Goal: Information Seeking & Learning: Learn about a topic

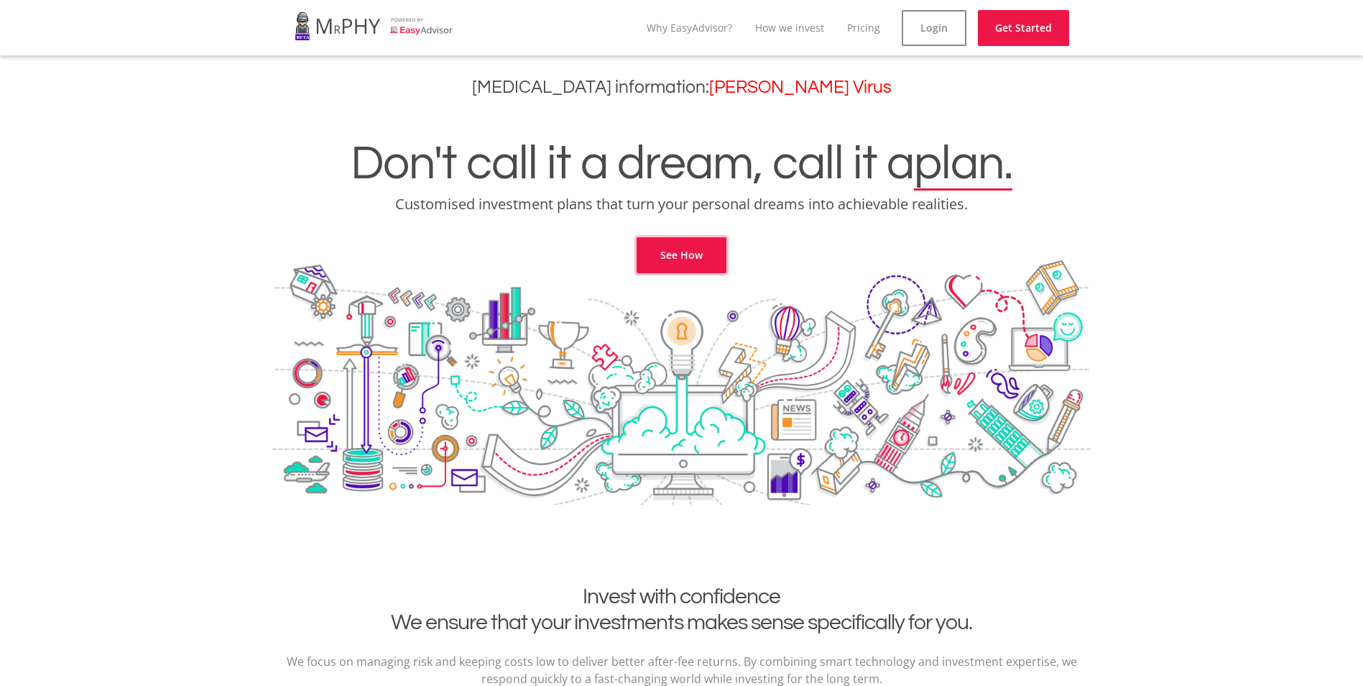
click at [710, 267] on link "See How" at bounding box center [682, 255] width 90 height 36
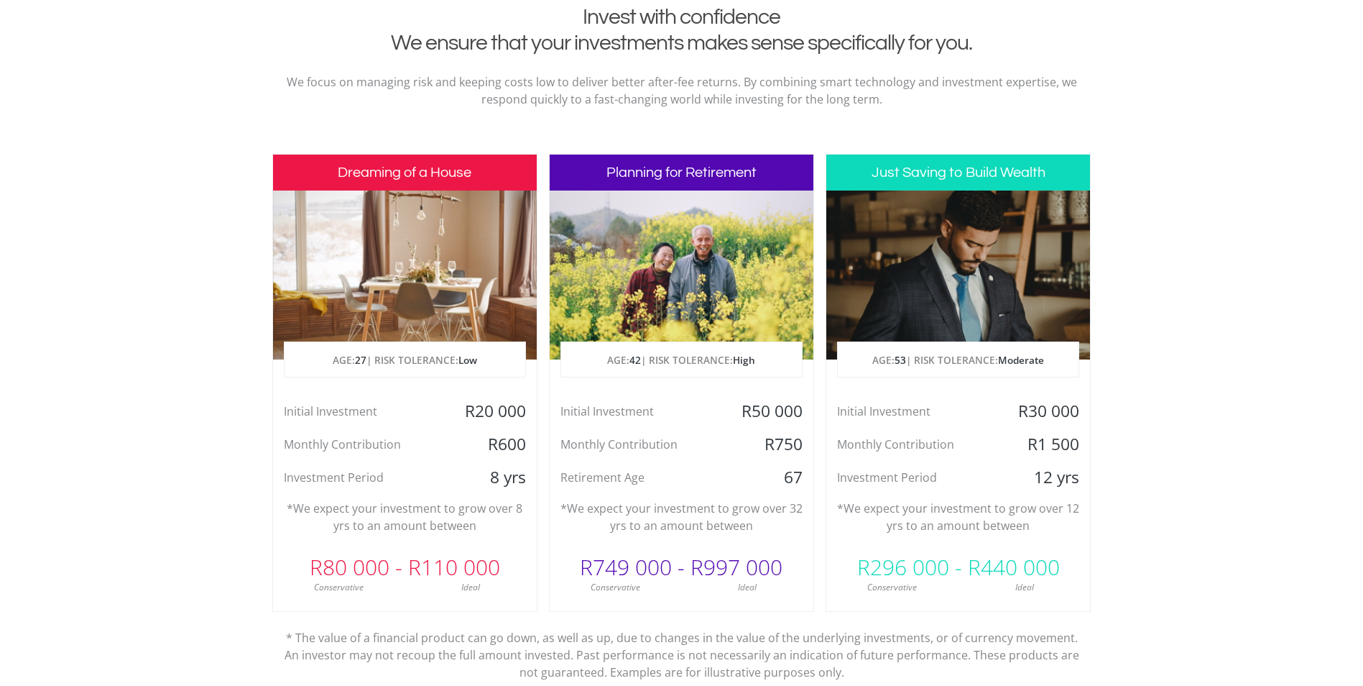
scroll to position [584, 0]
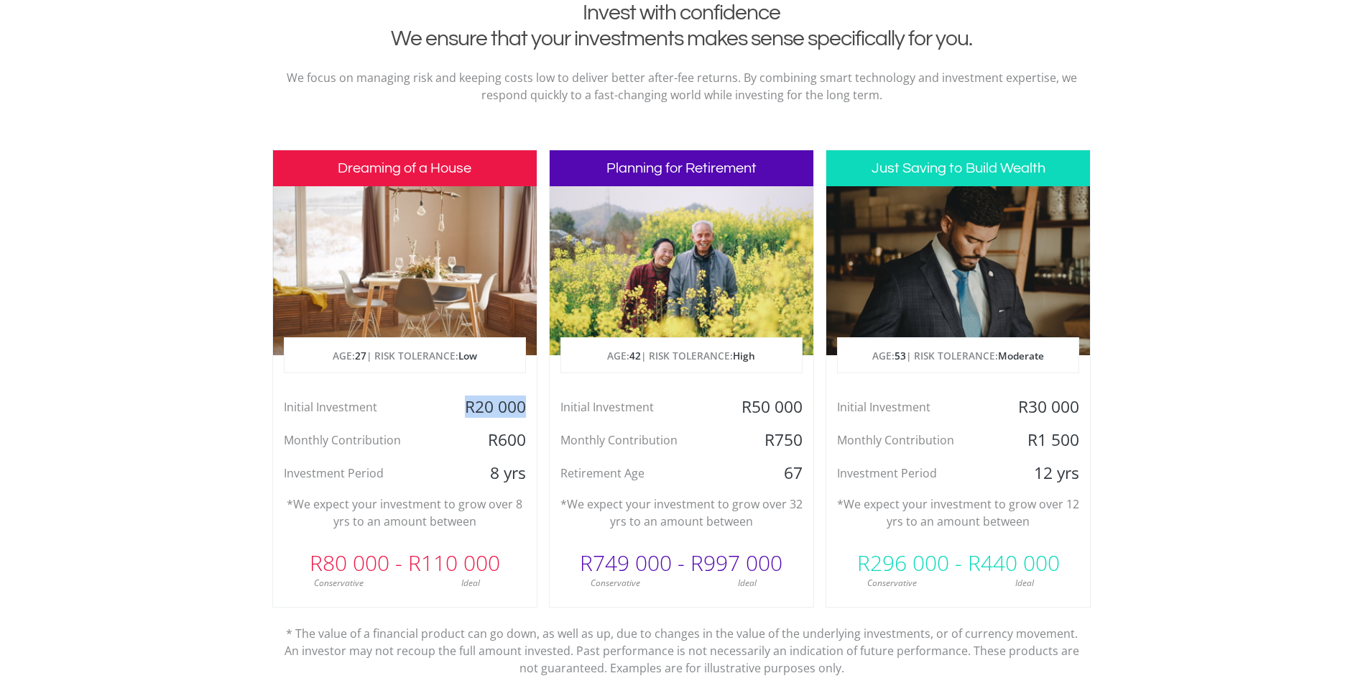
drag, startPoint x: 493, startPoint y: 403, endPoint x: 533, endPoint y: 403, distance: 39.5
click at [533, 403] on div "R20 000" at bounding box center [492, 407] width 88 height 22
drag, startPoint x: 533, startPoint y: 403, endPoint x: 485, endPoint y: 431, distance: 55.1
click at [485, 430] on div "R600" at bounding box center [492, 440] width 88 height 22
click at [533, 440] on div "R600" at bounding box center [492, 440] width 88 height 22
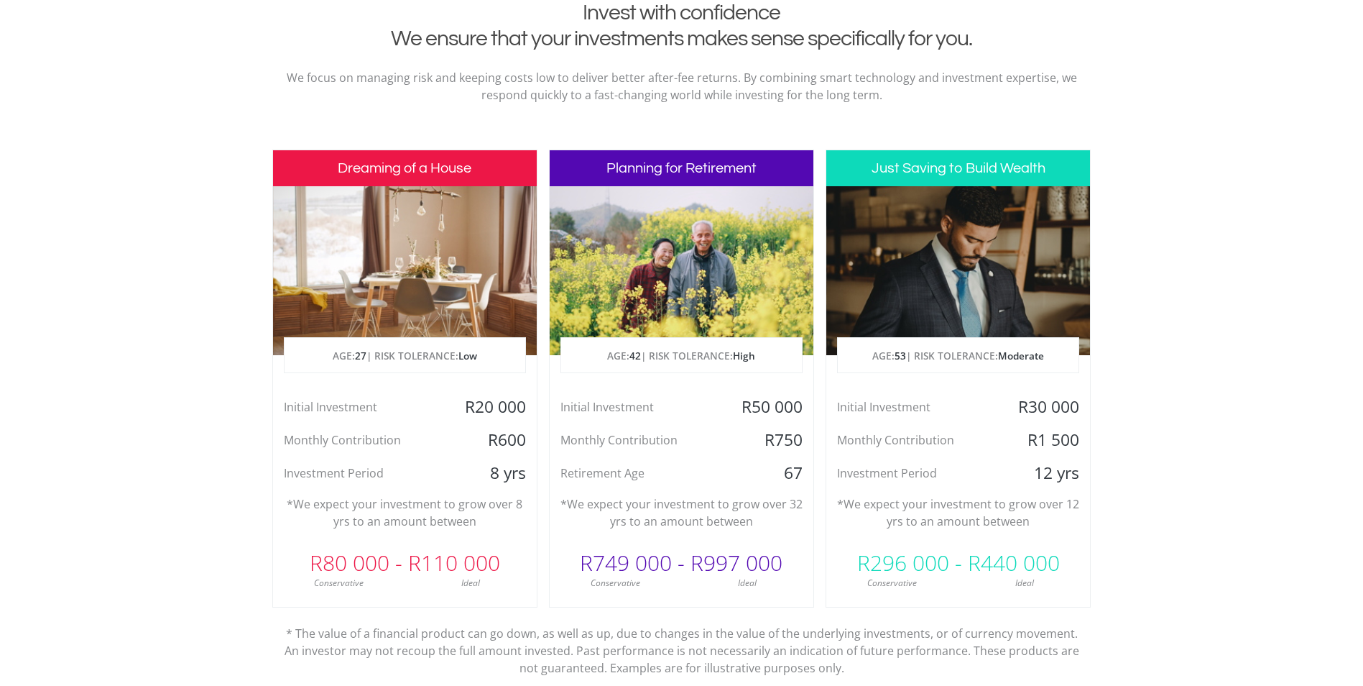
drag, startPoint x: 533, startPoint y: 440, endPoint x: 477, endPoint y: 475, distance: 66.2
click at [477, 475] on div "8 yrs" at bounding box center [492, 473] width 88 height 22
drag, startPoint x: 369, startPoint y: 471, endPoint x: 527, endPoint y: 474, distance: 157.4
click at [527, 474] on div "Investment Period 8 yrs" at bounding box center [405, 473] width 264 height 22
drag, startPoint x: 527, startPoint y: 474, endPoint x: 471, endPoint y: 497, distance: 59.9
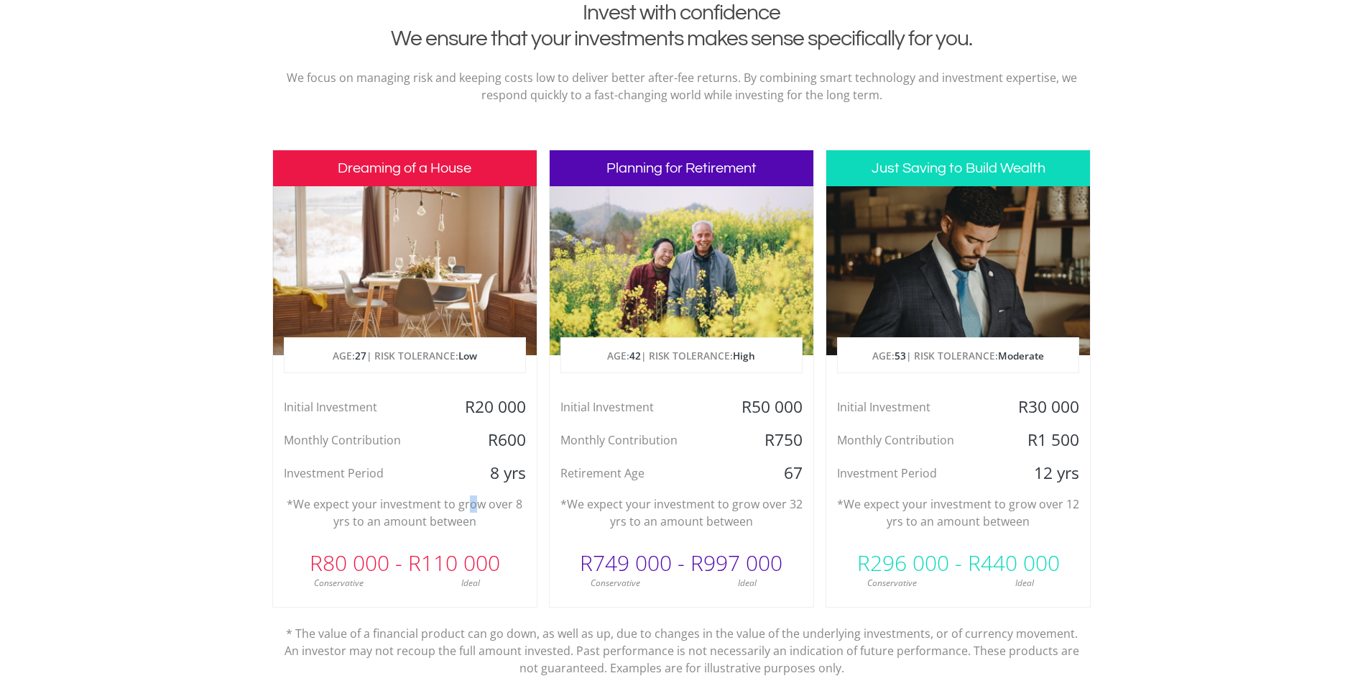
click at [471, 497] on p "*We expect your investment to grow over 8 yrs to an amount between" at bounding box center [405, 512] width 242 height 34
drag, startPoint x: 471, startPoint y: 497, endPoint x: 307, endPoint y: 547, distance: 172.1
click at [307, 547] on div "R80 000 - R110 000" at bounding box center [405, 562] width 264 height 43
drag, startPoint x: 307, startPoint y: 547, endPoint x: 504, endPoint y: 428, distance: 230.8
click at [504, 428] on div "Initial Investment R20 000 Monthly Contribution R600 Investment Period 8 yrs" at bounding box center [405, 440] width 264 height 88
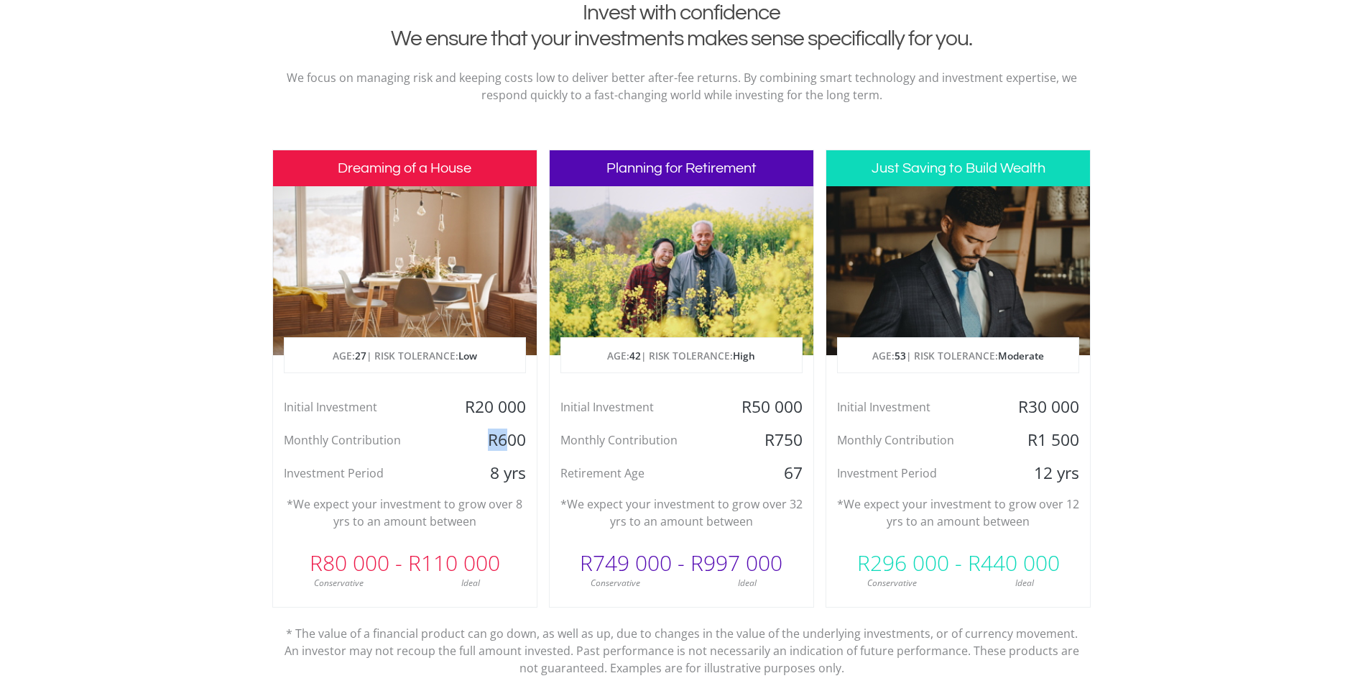
drag, startPoint x: 486, startPoint y: 436, endPoint x: 515, endPoint y: 438, distance: 28.8
click at [515, 438] on div "R600" at bounding box center [492, 440] width 88 height 22
drag, startPoint x: 515, startPoint y: 438, endPoint x: 481, endPoint y: 454, distance: 37.0
click at [481, 454] on div "Initial Investment R20 000 Monthly Contribution R600 Investment Period 8 yrs" at bounding box center [405, 440] width 264 height 88
drag, startPoint x: 744, startPoint y: 407, endPoint x: 787, endPoint y: 405, distance: 42.5
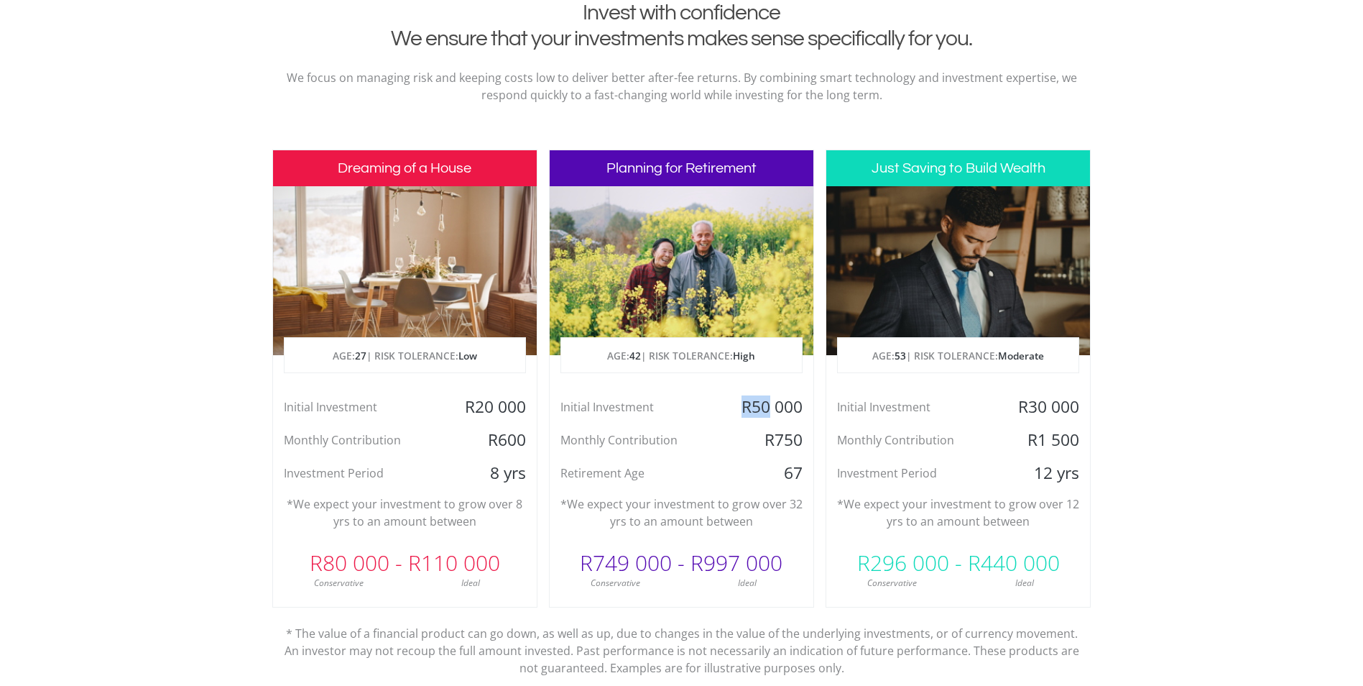
click at [787, 405] on div "R50 000" at bounding box center [770, 407] width 88 height 22
drag, startPoint x: 787, startPoint y: 405, endPoint x: 685, endPoint y: 424, distance: 103.7
click at [685, 424] on div "Initial Investment R50 000 Monthly Contribution R750 Retirement Age [DEMOGRAPHI…" at bounding box center [682, 440] width 264 height 88
drag, startPoint x: 740, startPoint y: 397, endPoint x: 786, endPoint y: 402, distance: 46.3
click at [786, 402] on div "R50 000" at bounding box center [770, 407] width 88 height 22
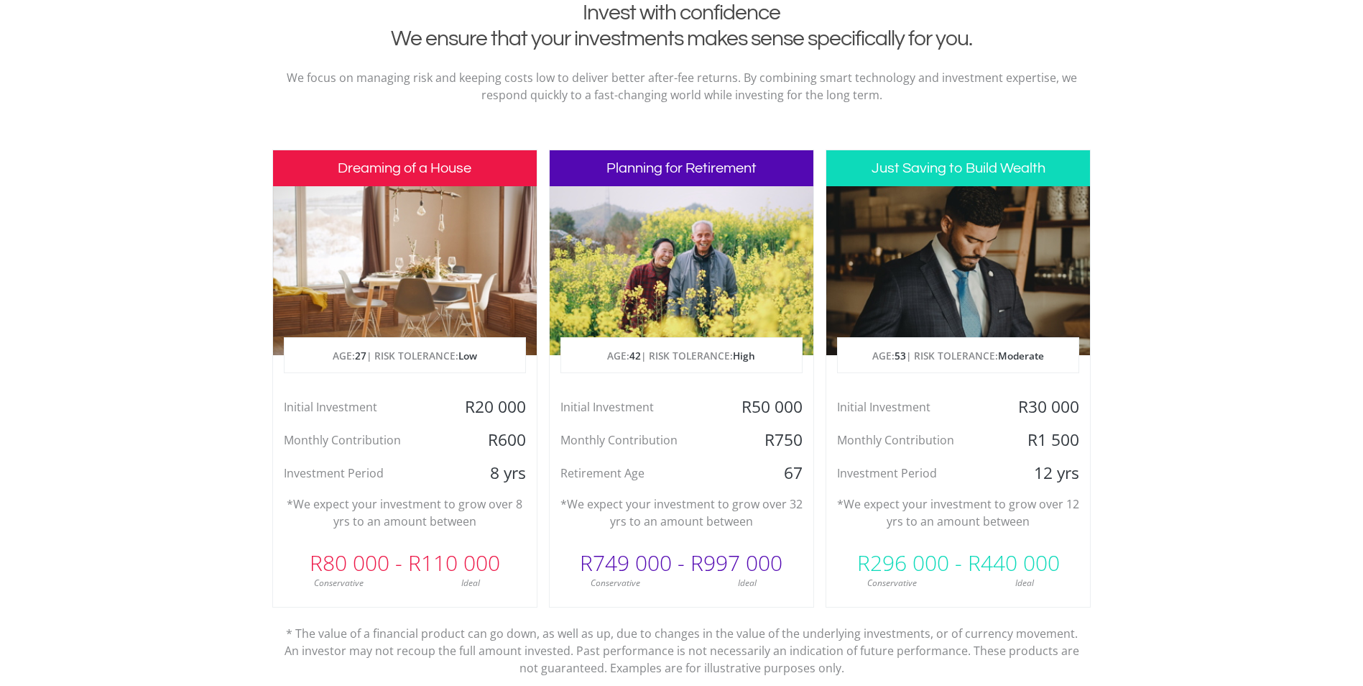
drag, startPoint x: 786, startPoint y: 402, endPoint x: 723, endPoint y: 422, distance: 66.4
click at [723, 422] on div "Initial Investment R50 000 Monthly Contribution R750 Retirement Age [DEMOGRAPHI…" at bounding box center [682, 440] width 264 height 88
drag, startPoint x: 737, startPoint y: 405, endPoint x: 805, endPoint y: 405, distance: 67.6
click at [805, 405] on div "R50 000" at bounding box center [770, 407] width 88 height 22
drag, startPoint x: 805, startPoint y: 405, endPoint x: 752, endPoint y: 422, distance: 55.9
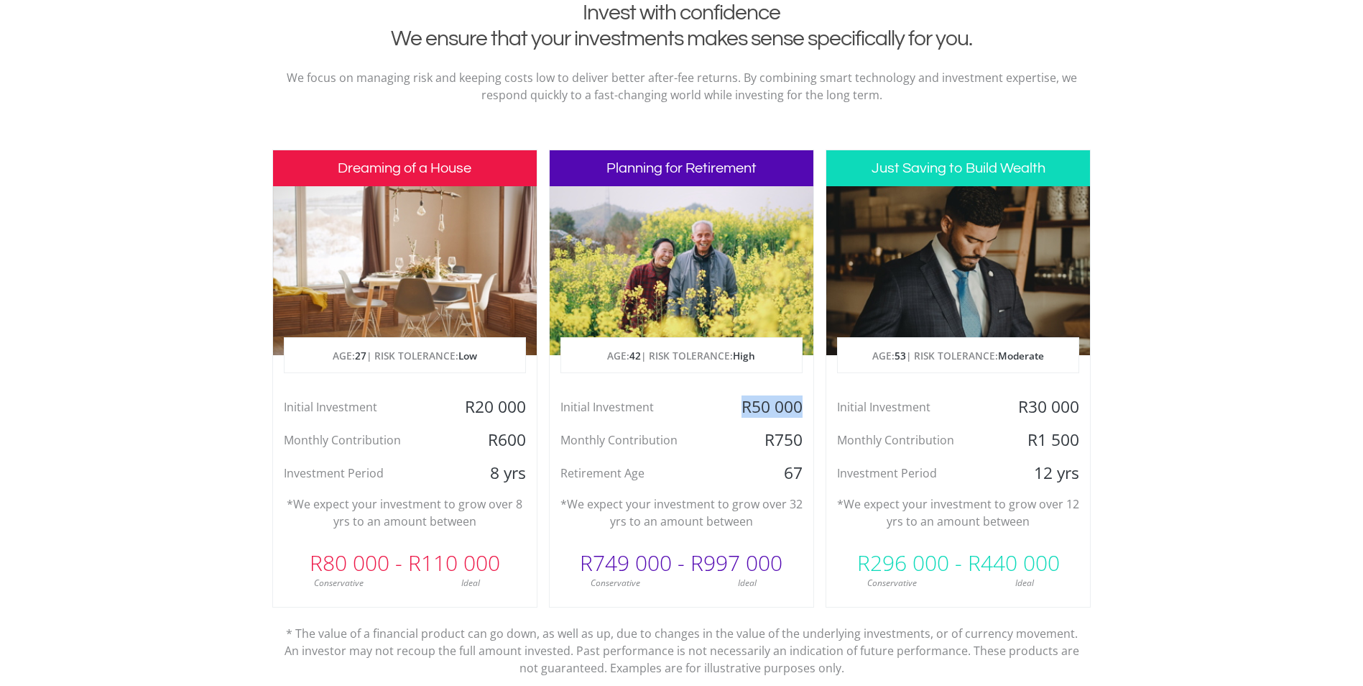
click at [750, 419] on div "Initial Investment R50 000 Monthly Contribution R750 Retirement Age [DEMOGRAPHI…" at bounding box center [682, 440] width 264 height 88
drag, startPoint x: 760, startPoint y: 430, endPoint x: 803, endPoint y: 435, distance: 44.0
click at [803, 435] on div "R750" at bounding box center [770, 440] width 88 height 22
drag, startPoint x: 803, startPoint y: 435, endPoint x: 757, endPoint y: 460, distance: 53.1
click at [757, 460] on div "Initial Investment R50 000 Monthly Contribution R750 Retirement Age [DEMOGRAPHI…" at bounding box center [682, 440] width 264 height 88
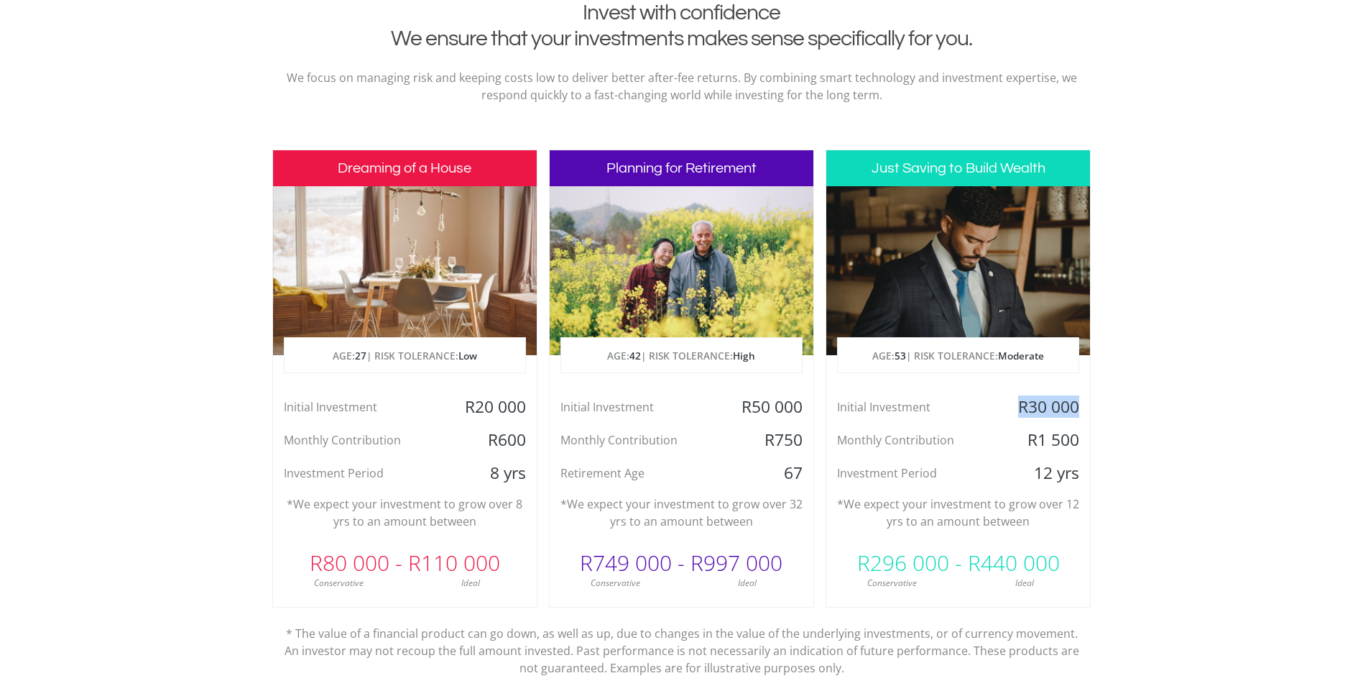
drag, startPoint x: 1014, startPoint y: 402, endPoint x: 1081, endPoint y: 406, distance: 66.9
click at [1081, 406] on div "R30 000" at bounding box center [1046, 407] width 88 height 22
drag, startPoint x: 1081, startPoint y: 406, endPoint x: 992, endPoint y: 423, distance: 89.9
click at [992, 423] on div "Initial Investment R30 000 Monthly Contribution R1 500 Investment Period 12 yrs" at bounding box center [958, 440] width 264 height 88
drag, startPoint x: 1010, startPoint y: 403, endPoint x: 1066, endPoint y: 407, distance: 56.9
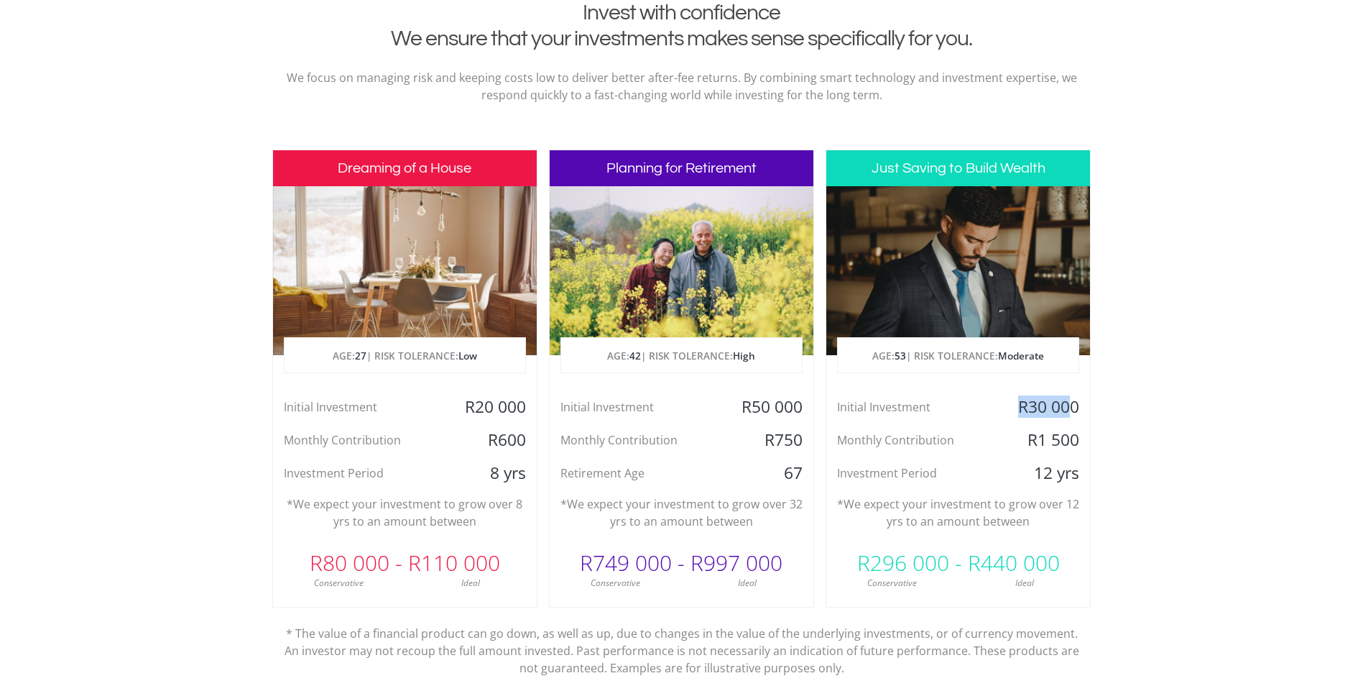
click at [1066, 407] on div "R30 000" at bounding box center [1046, 407] width 88 height 22
drag, startPoint x: 1066, startPoint y: 407, endPoint x: 1027, endPoint y: 428, distance: 45.0
click at [1027, 428] on div "Initial Investment R30 000 Monthly Contribution R1 500 Investment Period 12 yrs" at bounding box center [958, 440] width 264 height 88
drag, startPoint x: 1045, startPoint y: 438, endPoint x: 1076, endPoint y: 440, distance: 31.0
click at [1076, 440] on div "R1 500" at bounding box center [1046, 440] width 88 height 22
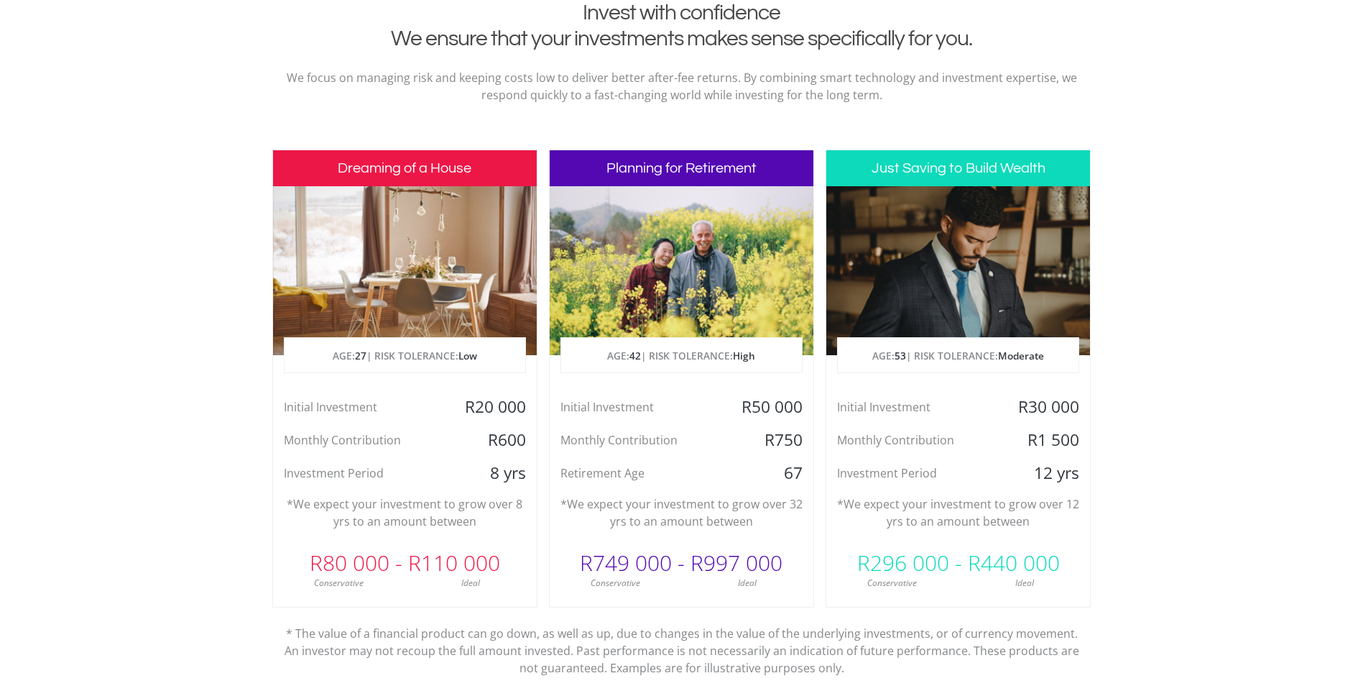
drag, startPoint x: 1076, startPoint y: 440, endPoint x: 1003, endPoint y: 451, distance: 73.5
click at [1006, 456] on div "Initial Investment R30 000 Monthly Contribution R1 500 Investment Period 12 yrs" at bounding box center [958, 440] width 264 height 88
drag, startPoint x: 1023, startPoint y: 400, endPoint x: 1062, endPoint y: 405, distance: 39.8
click at [1062, 405] on div "R30 000" at bounding box center [1046, 407] width 88 height 22
drag, startPoint x: 1062, startPoint y: 405, endPoint x: 1007, endPoint y: 428, distance: 59.7
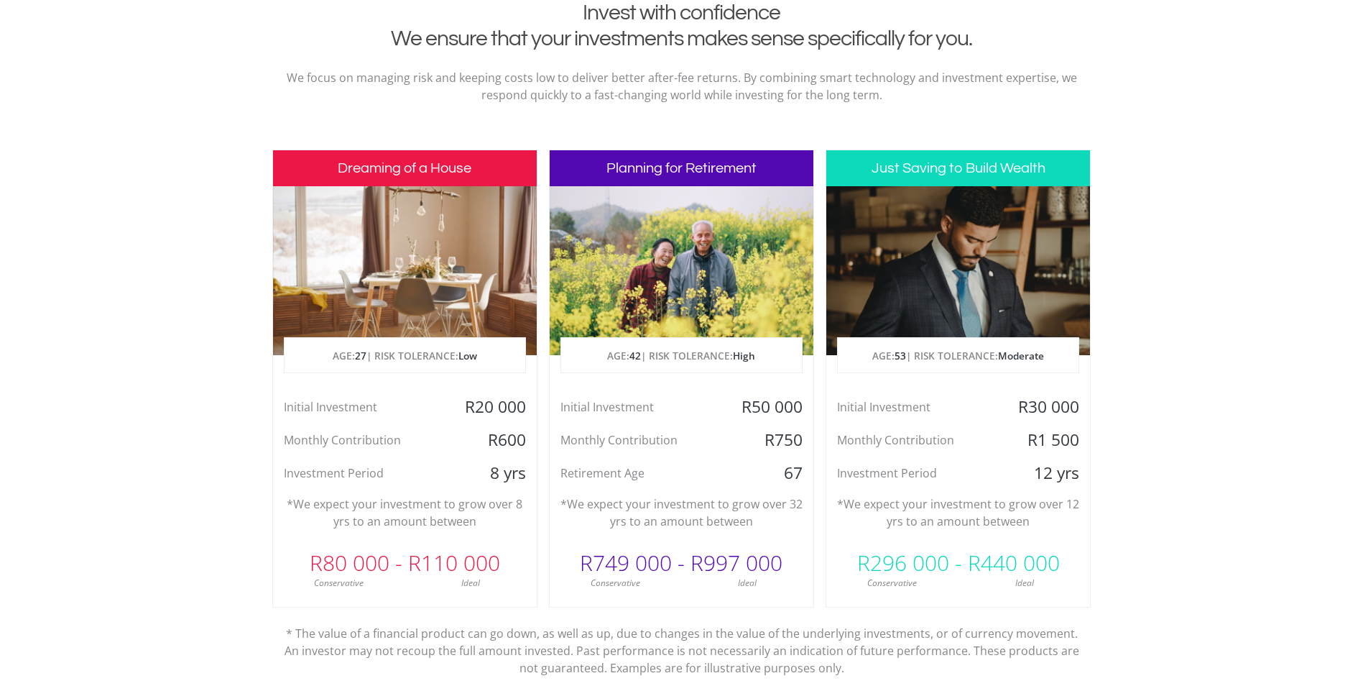
click at [1007, 428] on div "Initial Investment R30 000 Monthly Contribution R1 500 Investment Period 12 yrs" at bounding box center [958, 440] width 264 height 88
drag, startPoint x: 1014, startPoint y: 406, endPoint x: 1092, endPoint y: 414, distance: 78.0
click at [1092, 414] on section "Invest with confidence We ensure that your investments makes sense specifically…" at bounding box center [681, 378] width 1363 height 757
drag, startPoint x: 1092, startPoint y: 414, endPoint x: 1002, endPoint y: 428, distance: 90.9
click at [1002, 428] on div "Initial Investment R30 000 Monthly Contribution R1 500 Investment Period 12 yrs" at bounding box center [958, 440] width 264 height 88
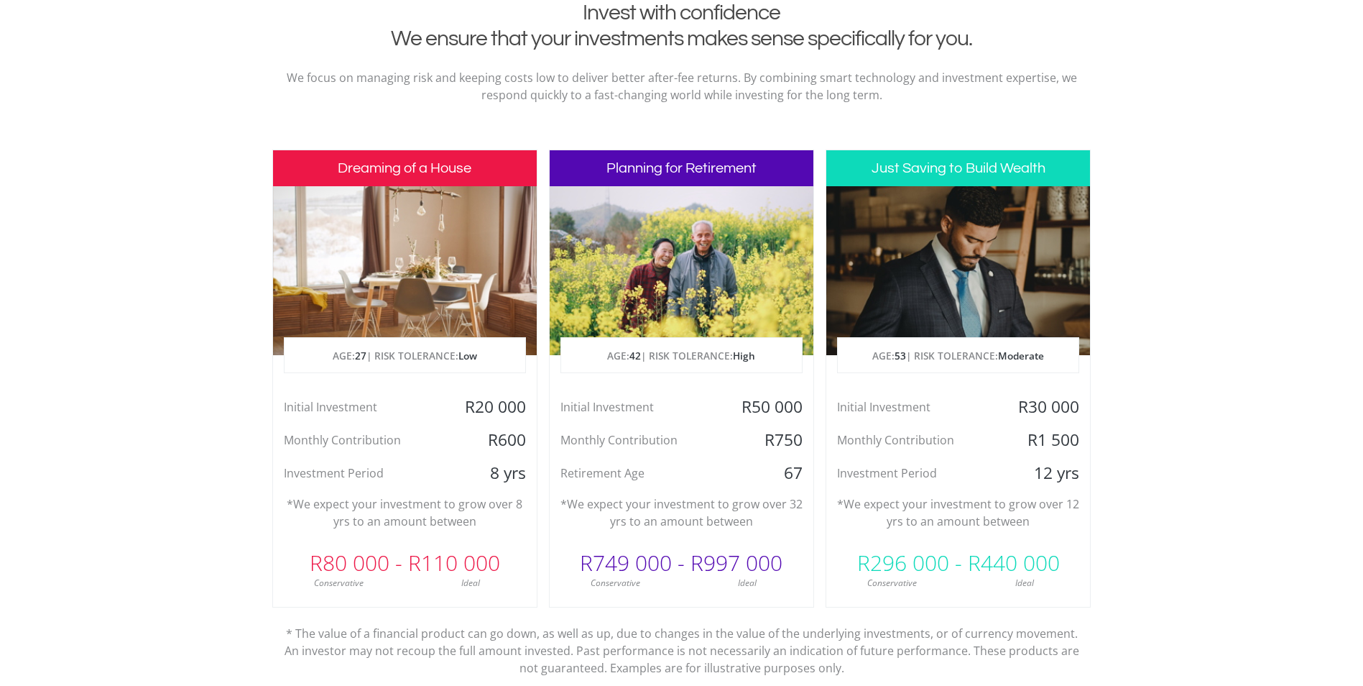
click at [965, 596] on div "Just Saving to Build Wealth AGE: [DEMOGRAPHIC_DATA] | RISK TOLERANCE: Moderate …" at bounding box center [958, 378] width 265 height 458
click at [935, 227] on div at bounding box center [958, 270] width 264 height 169
click at [921, 360] on p "AGE: [DEMOGRAPHIC_DATA] | RISK TOLERANCE: Moderate" at bounding box center [958, 356] width 241 height 36
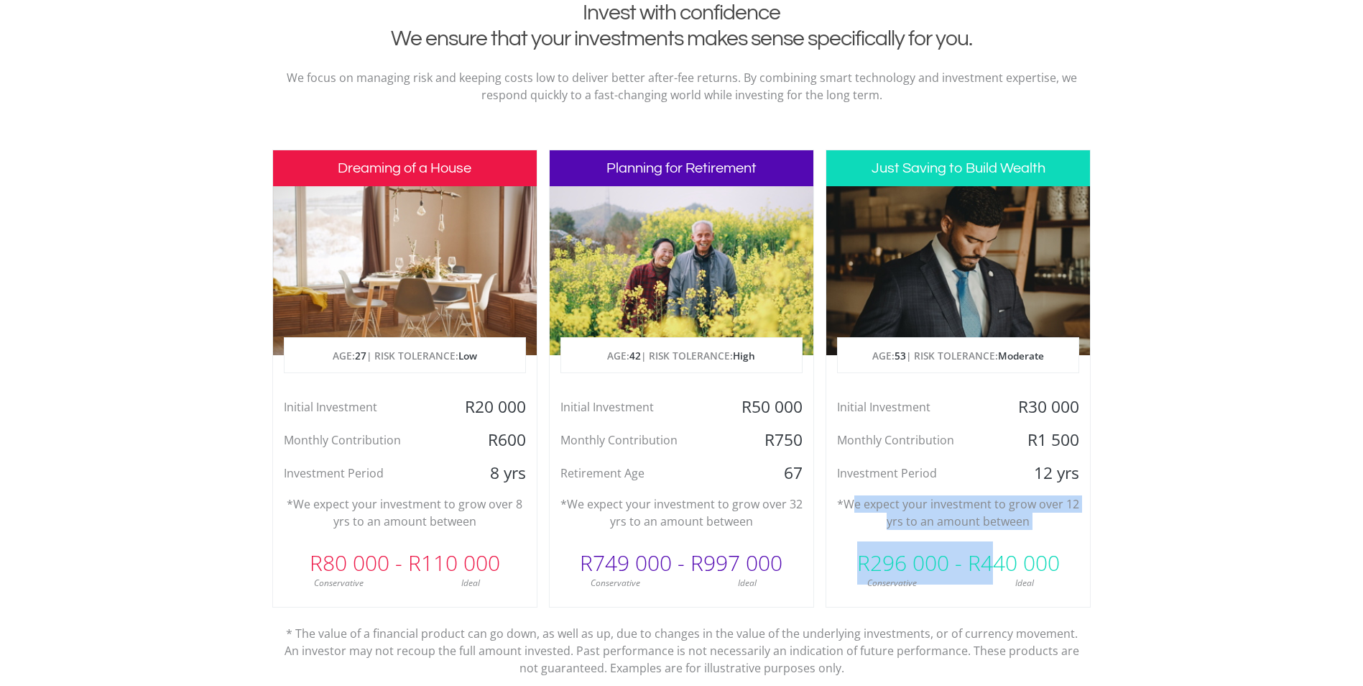
drag, startPoint x: 859, startPoint y: 508, endPoint x: 996, endPoint y: 530, distance: 139.1
click at [996, 530] on div "Just Saving to Build Wealth AGE: [DEMOGRAPHIC_DATA] | RISK TOLERANCE: Moderate …" at bounding box center [958, 378] width 265 height 458
drag, startPoint x: 996, startPoint y: 530, endPoint x: 976, endPoint y: 531, distance: 20.1
click at [976, 531] on div "Just Saving to Build Wealth AGE: [DEMOGRAPHIC_DATA] | RISK TOLERANCE: Moderate …" at bounding box center [958, 378] width 265 height 458
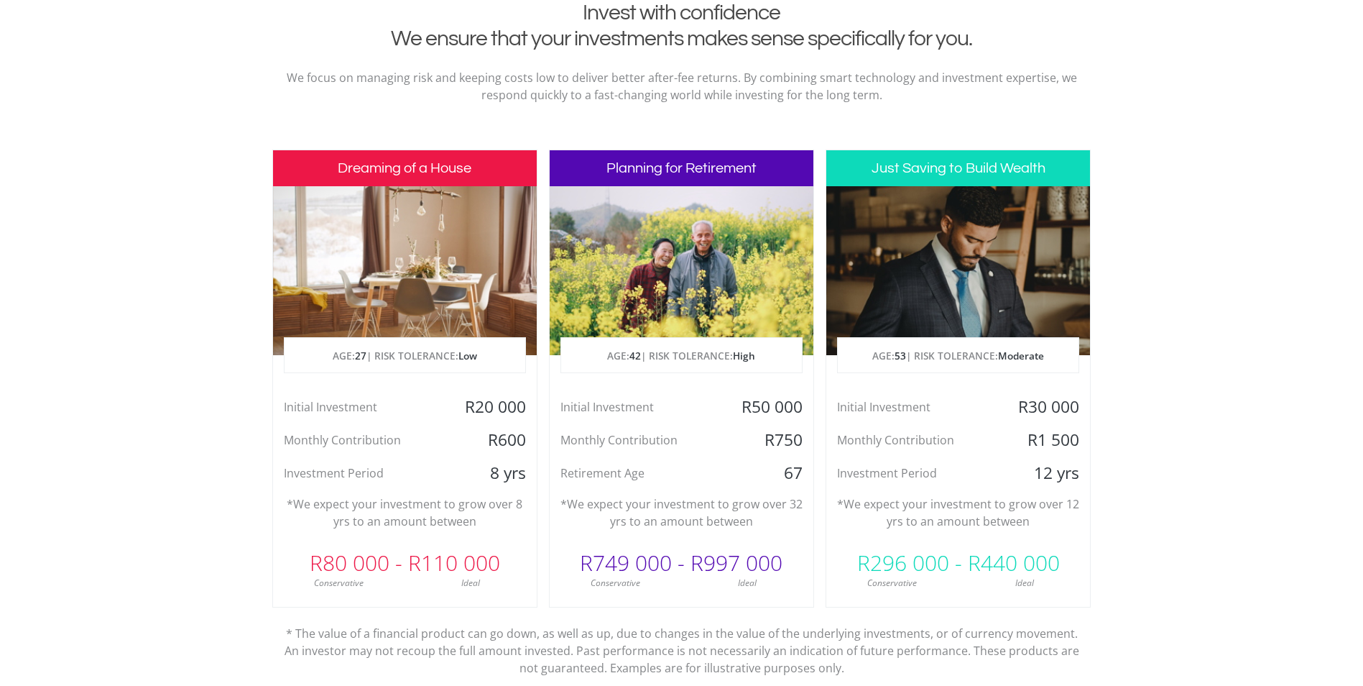
click at [957, 466] on div "Investment Period" at bounding box center [914, 473] width 176 height 22
drag, startPoint x: 1022, startPoint y: 405, endPoint x: 1074, endPoint y: 402, distance: 51.8
click at [1074, 402] on div "R30 000" at bounding box center [1046, 407] width 88 height 22
drag
click at [1010, 411] on div "R30 000" at bounding box center [1046, 407] width 88 height 22
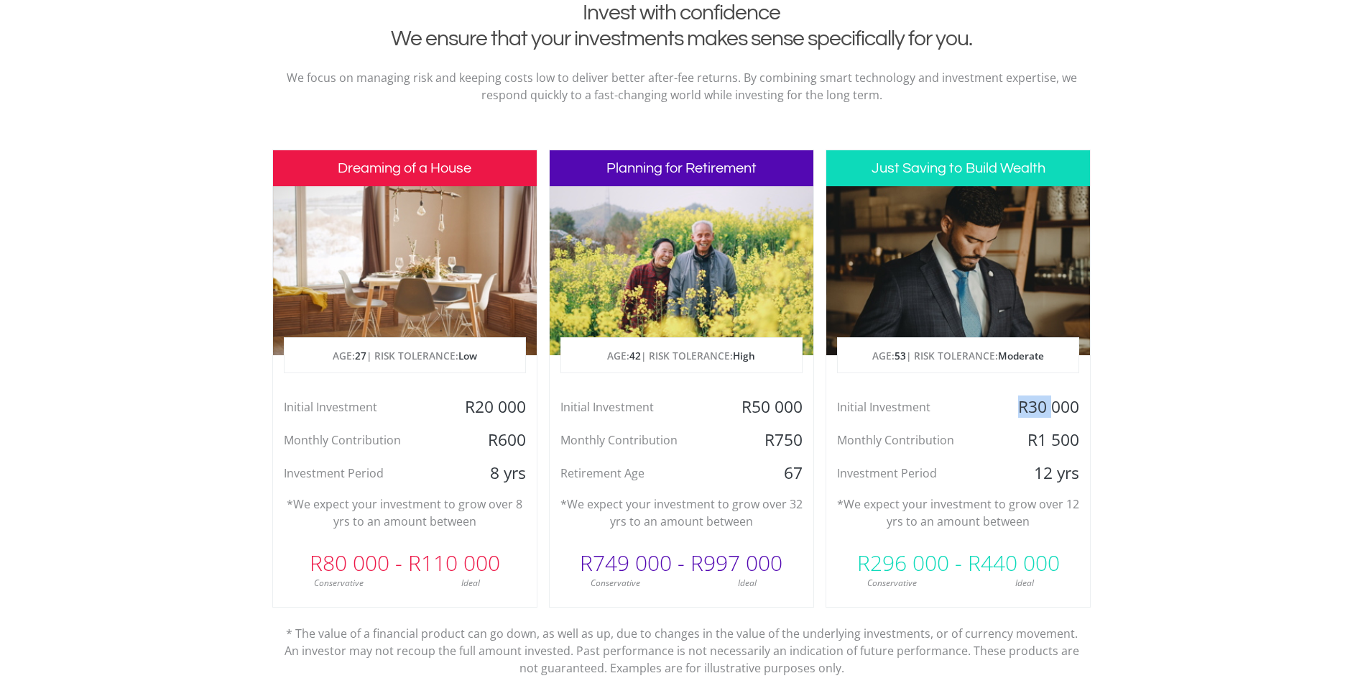
click at [1088, 406] on div "R30 000" at bounding box center [1046, 407] width 88 height 22
click at [976, 400] on div "Initial Investment" at bounding box center [914, 407] width 176 height 22
click at [1092, 405] on section "Invest with confidence We ensure that your investments makes sense specifically…" at bounding box center [681, 378] width 1363 height 757
click at [995, 403] on div "Initial Investment" at bounding box center [914, 407] width 176 height 22
click at [1102, 406] on section "Invest with confidence We ensure that your investments makes sense specifically…" at bounding box center [681, 378] width 1363 height 757
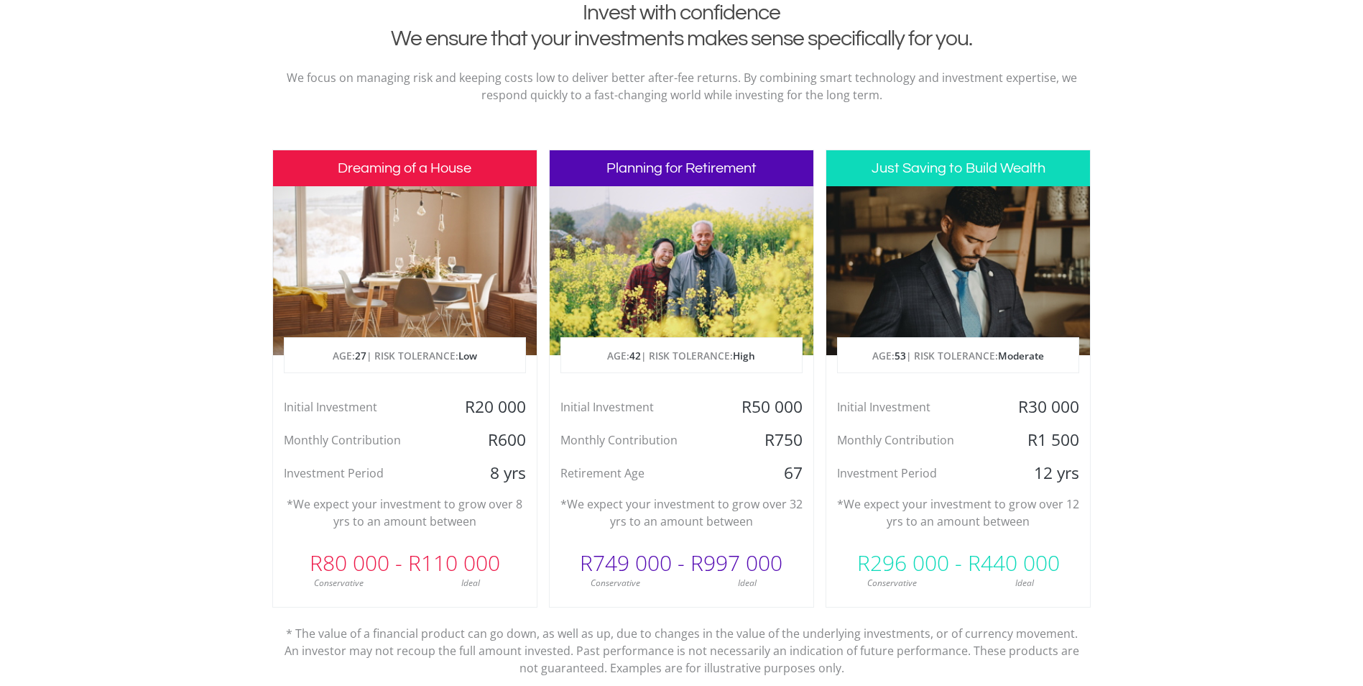
click at [975, 402] on div "Initial Investment" at bounding box center [914, 407] width 176 height 22
click at [1105, 406] on section "Invest with confidence We ensure that your investments makes sense specifically…" at bounding box center [681, 378] width 1363 height 757
click at [983, 403] on div "Initial Investment" at bounding box center [914, 407] width 176 height 22
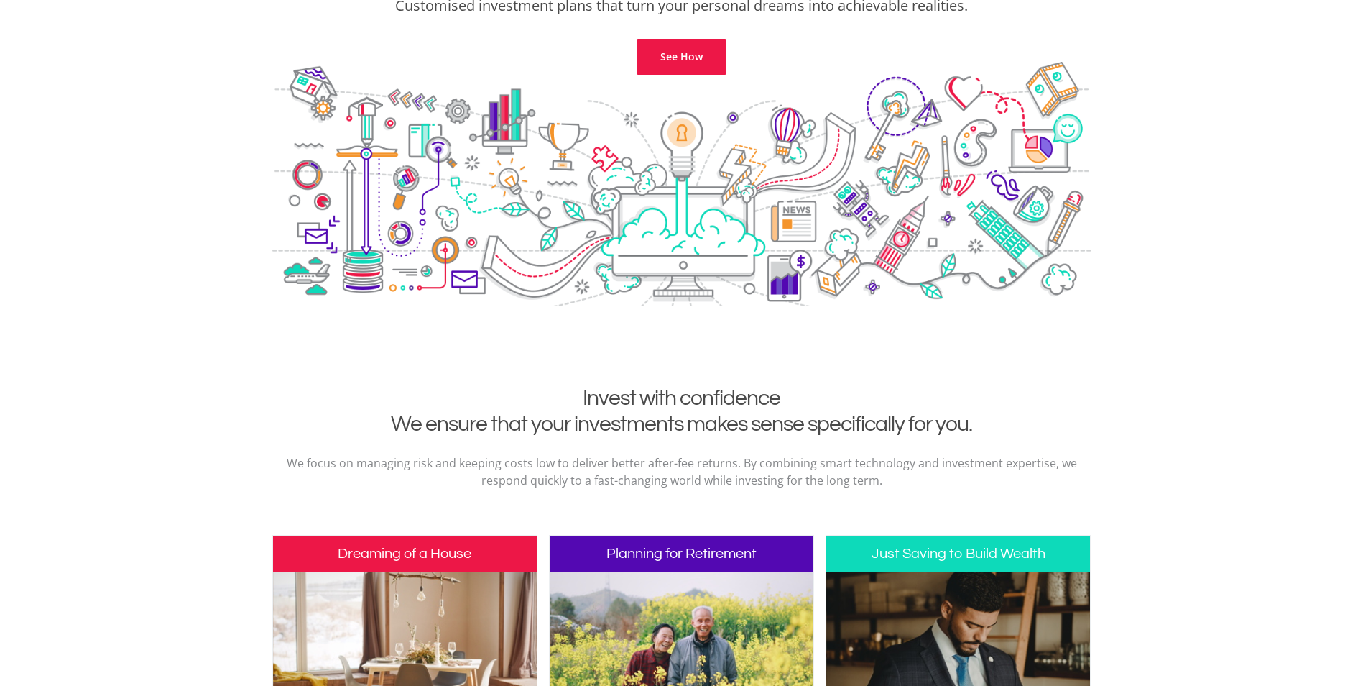
scroll to position [0, 0]
